Goal: Task Accomplishment & Management: Complete application form

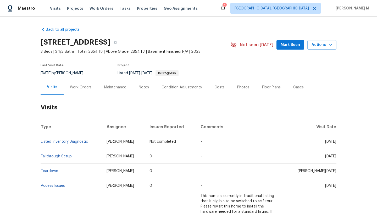
click at [295, 90] on div "Cases" at bounding box center [298, 86] width 23 height 15
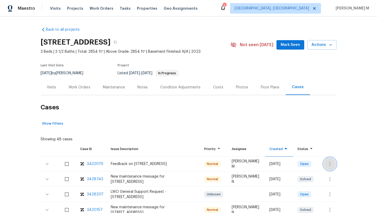
click at [324, 163] on button "button" at bounding box center [330, 163] width 13 height 13
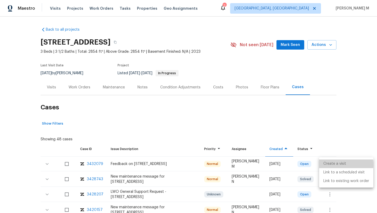
click at [323, 165] on li "Create a visit" at bounding box center [346, 163] width 54 height 9
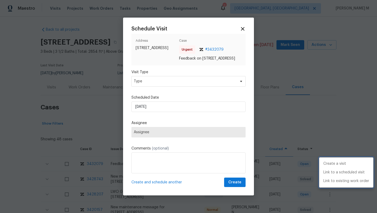
click at [197, 85] on div at bounding box center [188, 106] width 377 height 213
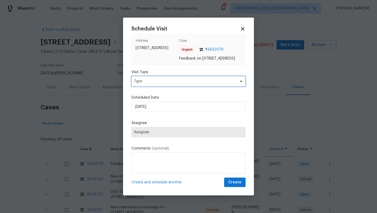
click at [197, 84] on span "Type" at bounding box center [185, 81] width 102 height 5
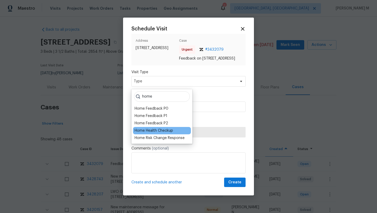
type input "home"
click at [171, 131] on div "Home Health Checkup" at bounding box center [154, 130] width 39 height 5
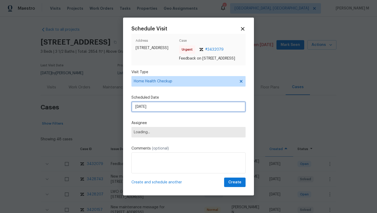
click at [179, 108] on input "21/08/2025" at bounding box center [189, 106] width 114 height 10
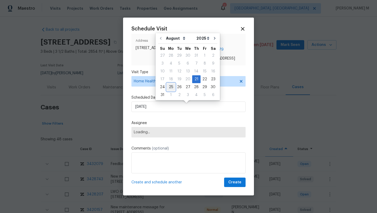
click at [168, 88] on div "25" at bounding box center [171, 86] width 8 height 7
type input "25/08/2025"
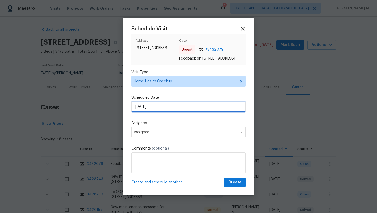
click at [161, 107] on input "25/08/2025" at bounding box center [189, 106] width 114 height 10
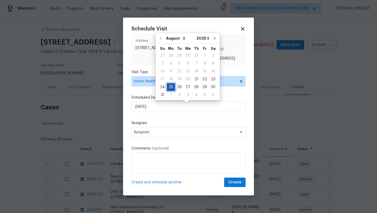
click at [172, 87] on div "25" at bounding box center [171, 86] width 8 height 7
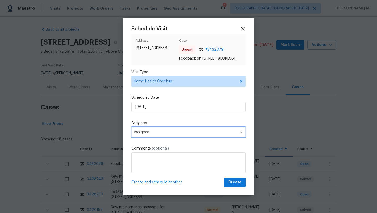
click at [158, 133] on span "Assignee" at bounding box center [185, 132] width 103 height 4
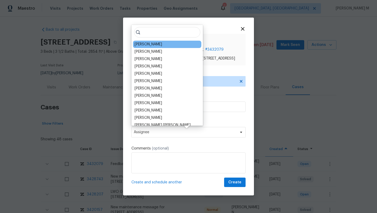
click at [149, 44] on div "Terry Tullar" at bounding box center [149, 44] width 28 height 5
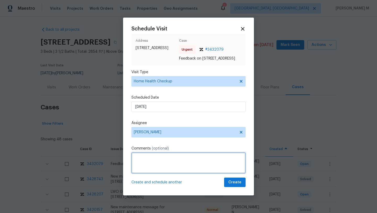
click at [154, 163] on textarea at bounding box center [189, 162] width 114 height 21
paste textarea "Reported Issues: Missing trim Poor grout work between tiles Single-pane windows…"
type textarea "Reported Issues: Missing trim Poor grout work between tiles Single-pane windows…"
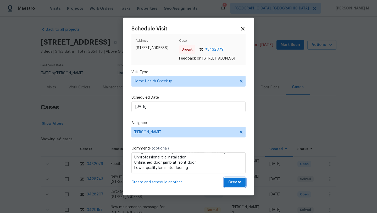
click at [225, 183] on button "Create" at bounding box center [234, 182] width 21 height 10
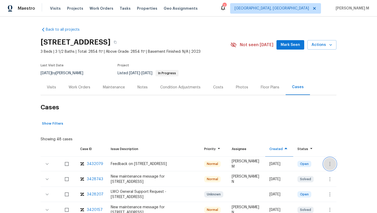
click at [324, 164] on button "button" at bounding box center [330, 163] width 13 height 13
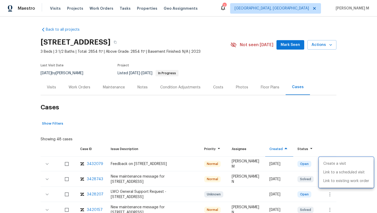
click at [49, 86] on div at bounding box center [188, 106] width 377 height 213
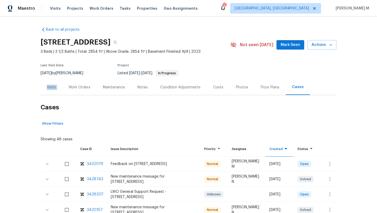
click at [49, 86] on div "Visits" at bounding box center [51, 87] width 9 height 5
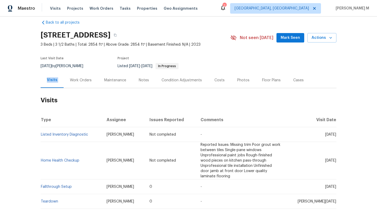
scroll to position [8, 0]
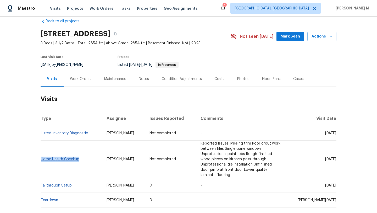
copy link "Home Health Checkup"
drag, startPoint x: 84, startPoint y: 159, endPoint x: 40, endPoint y: 160, distance: 44.6
click at [41, 160] on td "Home Health Checkup" at bounding box center [72, 158] width 62 height 37
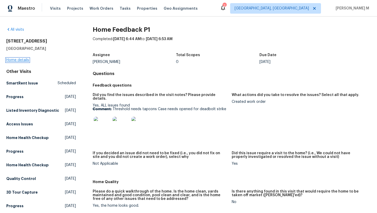
click at [26, 59] on link "Home details" at bounding box center [17, 60] width 23 height 4
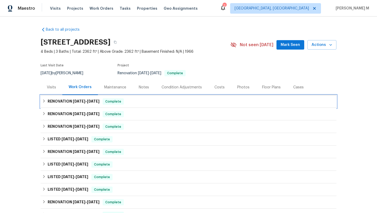
click at [139, 102] on div "RENOVATION [DATE] - [DATE] Complete" at bounding box center [188, 101] width 293 height 6
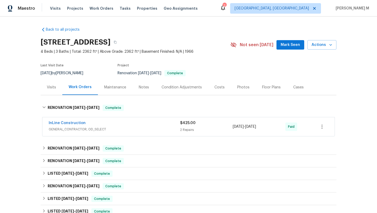
click at [117, 124] on div "InLine Construction" at bounding box center [115, 123] width 132 height 6
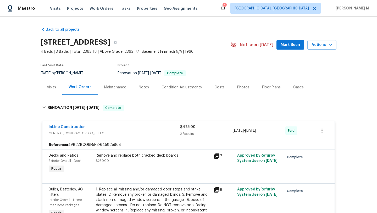
click at [52, 88] on div "Visits" at bounding box center [51, 87] width 9 height 5
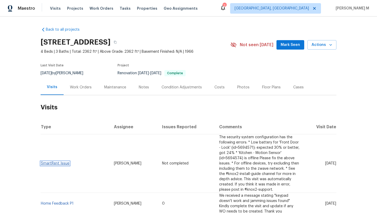
click at [53, 161] on link "SmartRent Issue" at bounding box center [55, 163] width 29 height 4
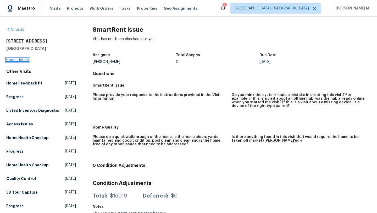
click at [26, 61] on link "Home details" at bounding box center [17, 60] width 23 height 4
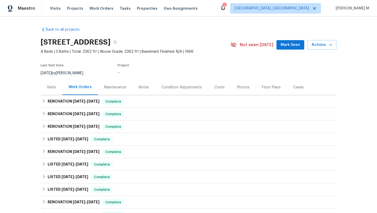
click at [53, 85] on div "Visits" at bounding box center [51, 87] width 9 height 5
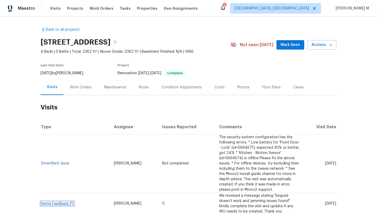
click at [60, 201] on link "Home Feedback P1" at bounding box center [57, 203] width 33 height 4
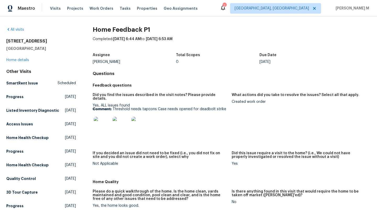
click at [99, 122] on img at bounding box center [102, 125] width 17 height 17
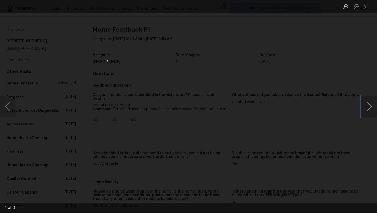
click at [366, 104] on button "Next image" at bounding box center [370, 106] width 16 height 21
click at [367, 11] on button "Close lightbox" at bounding box center [367, 6] width 10 height 9
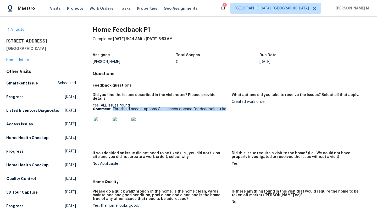
drag, startPoint x: 112, startPoint y: 105, endPoint x: 223, endPoint y: 106, distance: 111.1
click at [223, 107] on p "Comment: Threshold needs tapcons Case needs opened for deadbolt strike" at bounding box center [160, 109] width 135 height 4
copy p "Threshold needs tapcons Case needs opened for deadbolt strike"
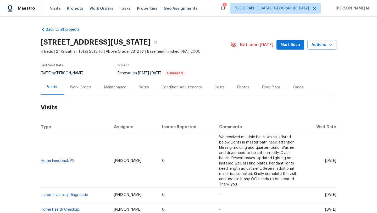
click at [79, 89] on div "Work Orders" at bounding box center [81, 87] width 22 height 5
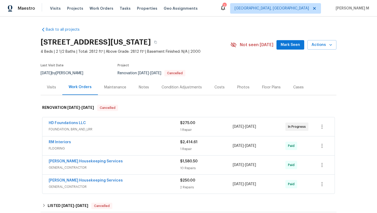
click at [49, 92] on div "Visits" at bounding box center [52, 86] width 22 height 15
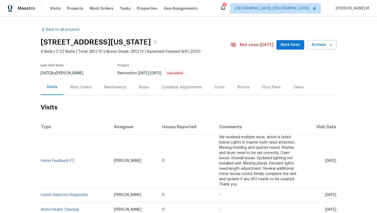
click at [73, 91] on div "Work Orders" at bounding box center [81, 86] width 34 height 15
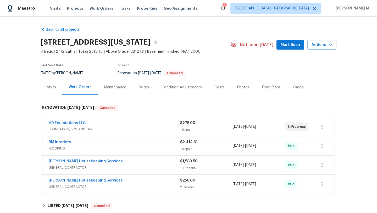
click at [41, 89] on div "Visits" at bounding box center [52, 86] width 22 height 15
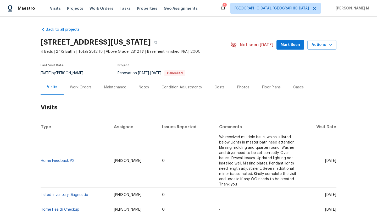
scroll to position [13, 0]
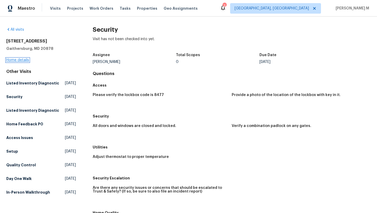
click at [28, 60] on link "Home details" at bounding box center [17, 60] width 23 height 4
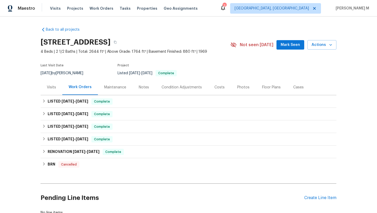
click at [49, 87] on div "Visits" at bounding box center [51, 87] width 9 height 5
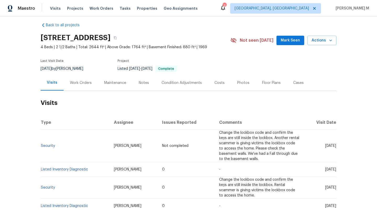
scroll to position [5, 0]
drag, startPoint x: 96, startPoint y: 140, endPoint x: 130, endPoint y: 140, distance: 34.3
click at [130, 140] on td "Nicolas Campuzano" at bounding box center [134, 145] width 48 height 32
copy span "Nicolas Campuzano"
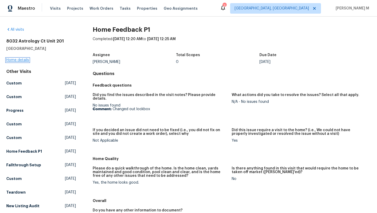
click at [24, 58] on link "Home details" at bounding box center [17, 60] width 23 height 4
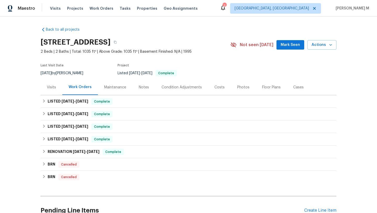
click at [56, 89] on div "Visits" at bounding box center [52, 86] width 22 height 15
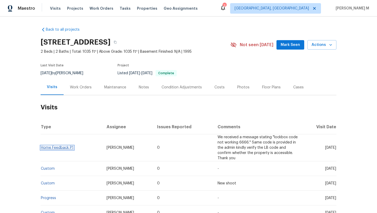
click at [66, 146] on link "Home Feedback P1" at bounding box center [57, 148] width 33 height 4
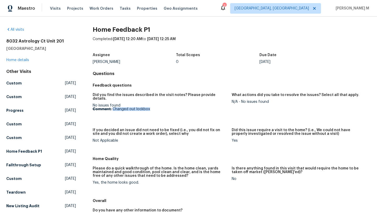
drag, startPoint x: 112, startPoint y: 106, endPoint x: 155, endPoint y: 106, distance: 42.7
click at [155, 107] on p "Comment: Changed out lockbox" at bounding box center [160, 109] width 135 height 4
copy p "Changed out lockbox"
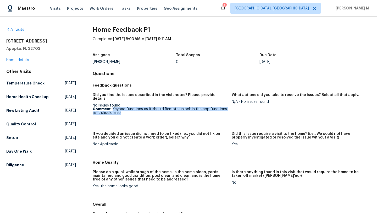
drag, startPoint x: 112, startPoint y: 106, endPoint x: 124, endPoint y: 110, distance: 13.1
click at [124, 110] on p "Comment: Keypad functions as it should Remote unlock in the app functions as it…" at bounding box center [160, 110] width 135 height 7
copy p "Keypad functions as it should Remote unlock in the app functions as it should a…"
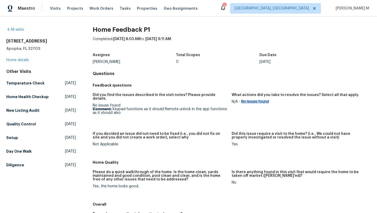
drag, startPoint x: 239, startPoint y: 102, endPoint x: 275, endPoint y: 102, distance: 35.1
click at [275, 102] on div "N/A - No issues found" at bounding box center [299, 102] width 135 height 4
copy div "No issues found"
